Goal: Task Accomplishment & Management: Manage account settings

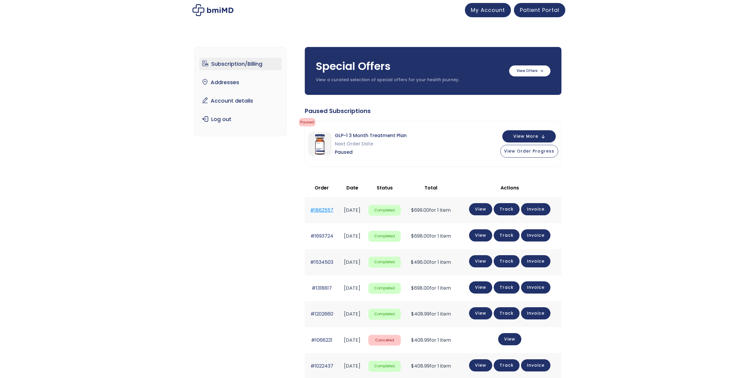
click at [317, 209] on link "#1862557" at bounding box center [321, 210] width 23 height 7
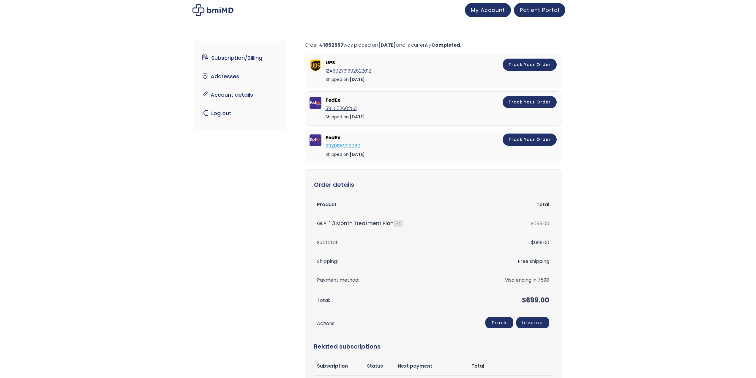
click at [342, 147] on link "392058992960" at bounding box center [343, 145] width 35 height 7
click at [244, 56] on link "Subscription/Billing" at bounding box center [240, 58] width 82 height 12
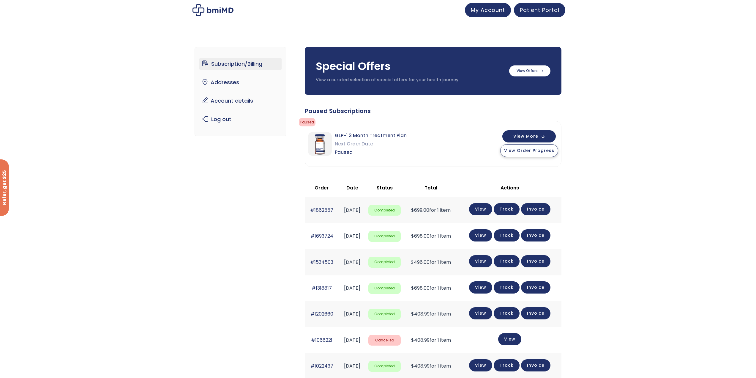
click at [524, 151] on span "View Order Progress" at bounding box center [529, 150] width 50 height 6
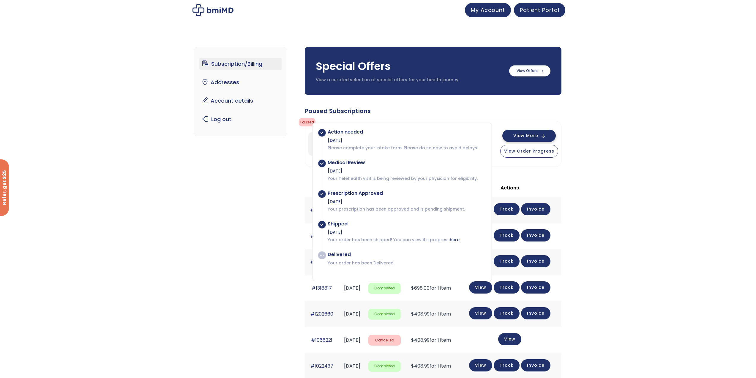
click at [534, 134] on span "View More" at bounding box center [526, 136] width 25 height 4
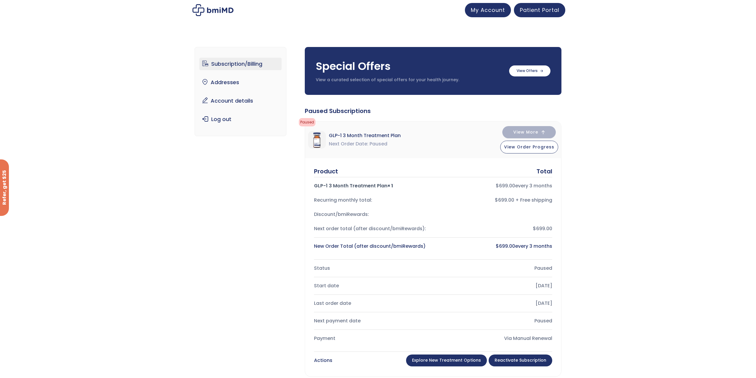
scroll to position [330, 0]
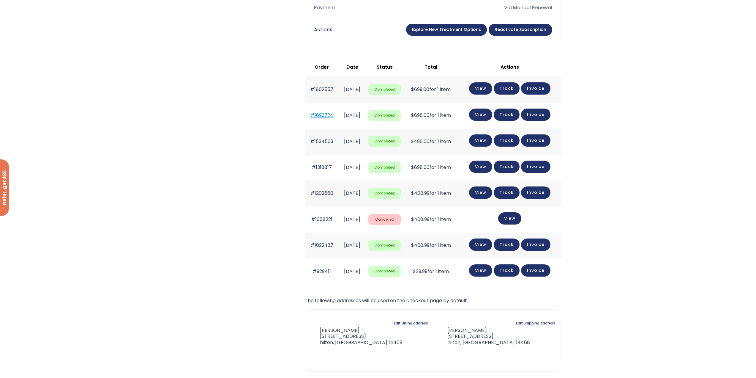
click at [321, 114] on link "#1693724" at bounding box center [322, 115] width 23 height 7
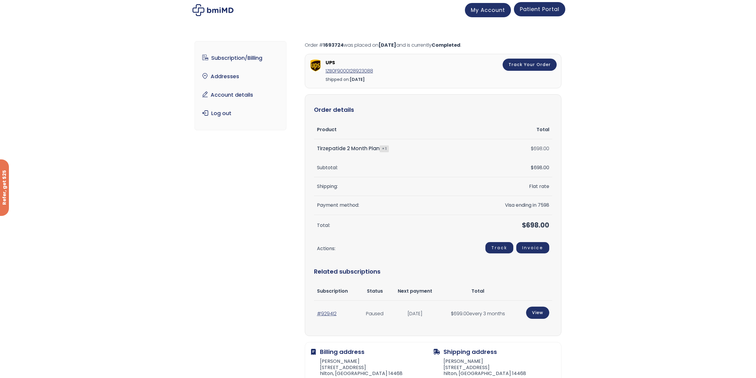
click at [537, 9] on span "Patient Portal" at bounding box center [540, 8] width 40 height 7
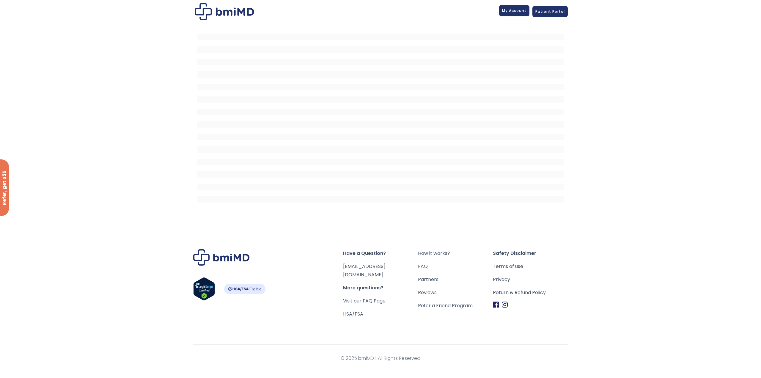
click at [519, 7] on link "My Account" at bounding box center [514, 10] width 30 height 11
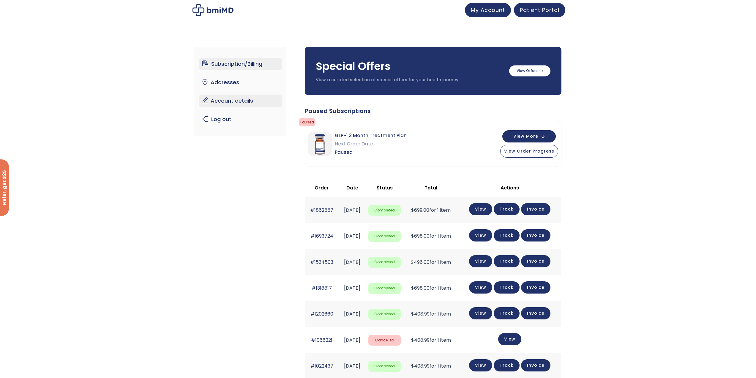
click at [239, 98] on link "Account details" at bounding box center [240, 101] width 82 height 12
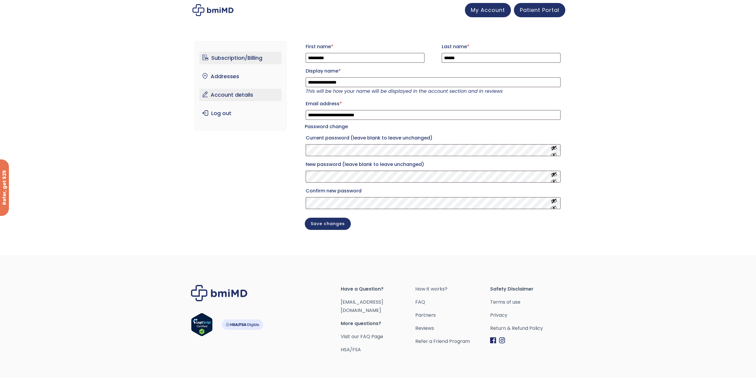
click at [234, 56] on link "Subscription/Billing" at bounding box center [240, 58] width 82 height 12
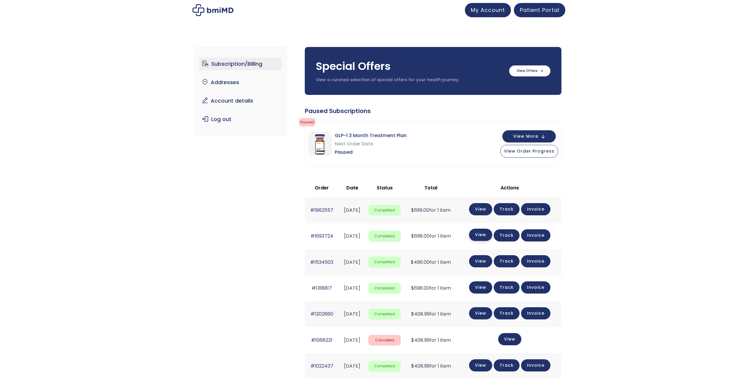
click at [490, 234] on link "View" at bounding box center [480, 235] width 23 height 12
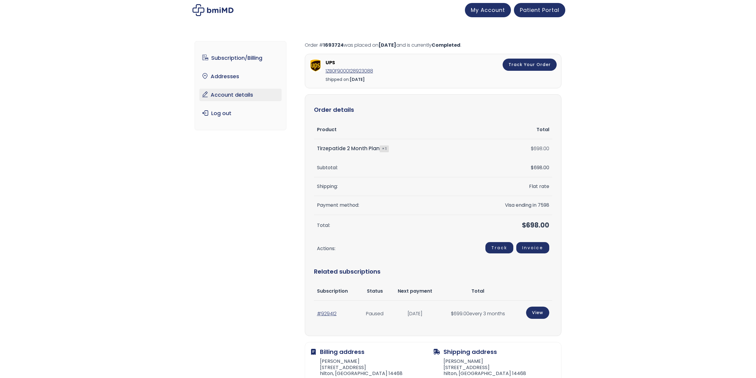
click at [232, 97] on link "Account details" at bounding box center [240, 95] width 82 height 12
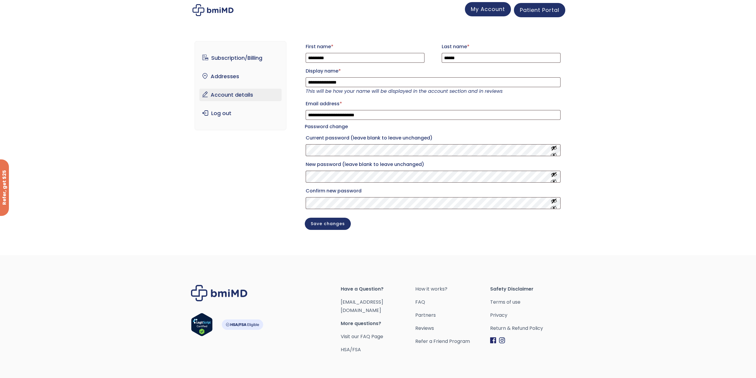
click at [482, 8] on span "My Account" at bounding box center [488, 8] width 34 height 7
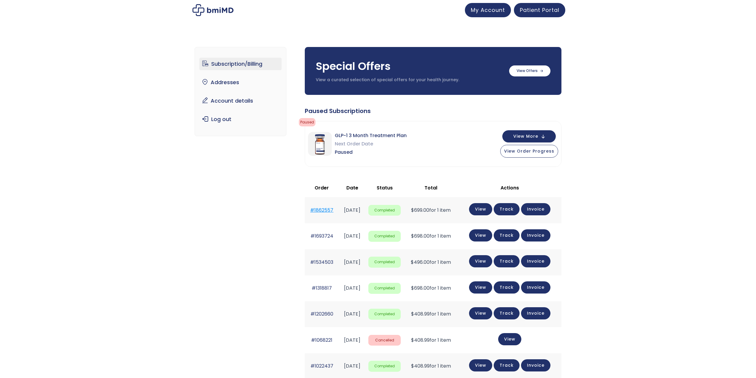
click at [319, 212] on link "#1862557" at bounding box center [321, 210] width 23 height 7
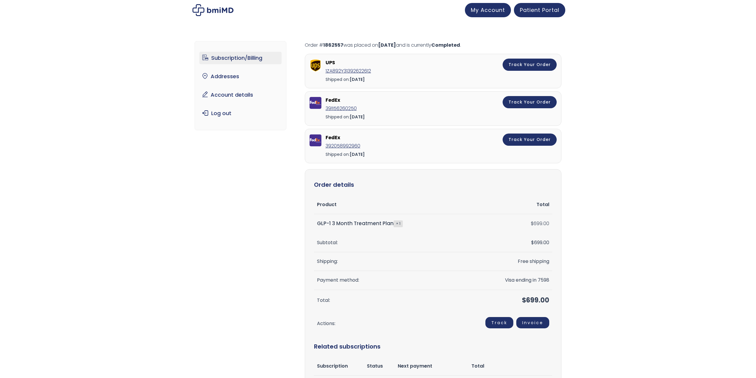
click at [226, 59] on link "Subscription/Billing" at bounding box center [240, 58] width 82 height 12
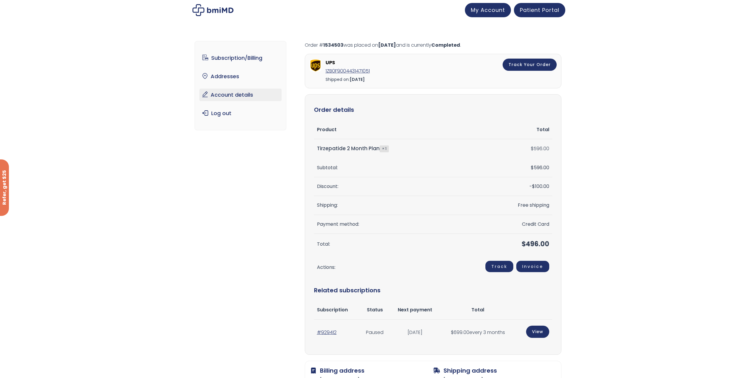
click at [227, 96] on link "Account details" at bounding box center [240, 95] width 82 height 12
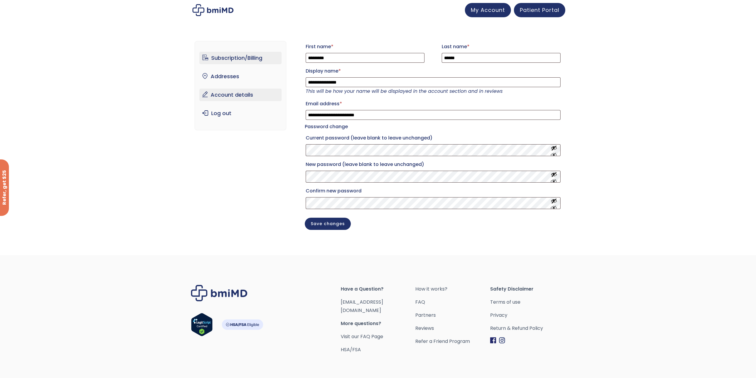
click at [231, 56] on link "Subscription/Billing" at bounding box center [240, 58] width 82 height 12
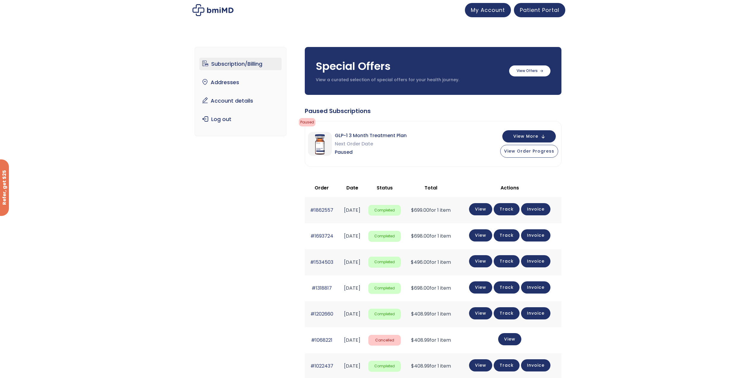
scroll to position [307, 0]
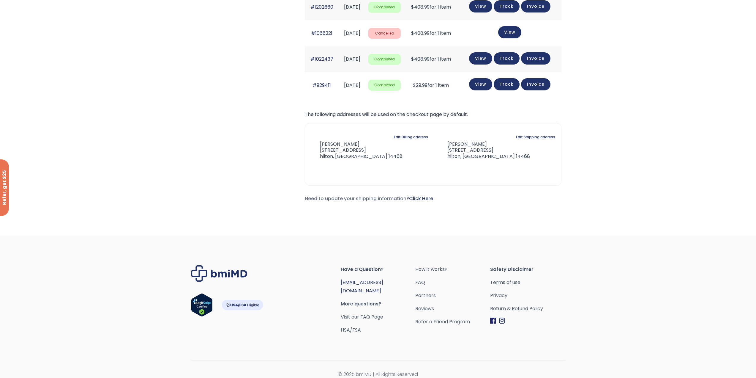
click at [363, 282] on link "[EMAIL_ADDRESS][DOMAIN_NAME]" at bounding box center [362, 286] width 42 height 15
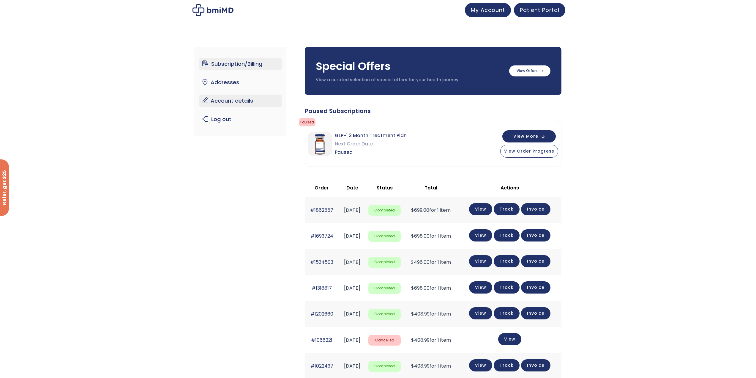
click at [234, 101] on link "Account details" at bounding box center [240, 101] width 82 height 12
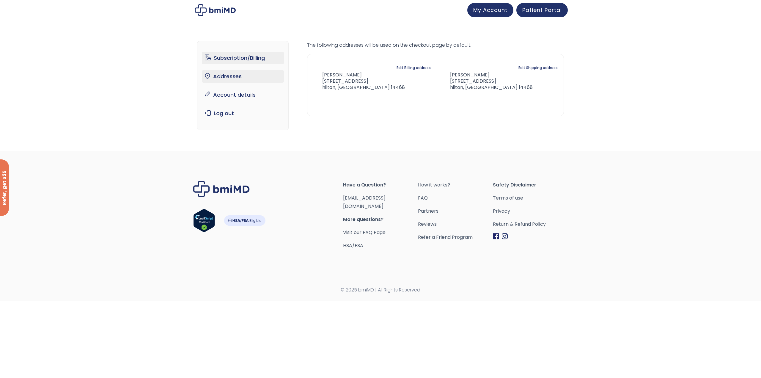
click at [228, 62] on link "Subscription/Billing" at bounding box center [243, 58] width 82 height 12
